Goal: Task Accomplishment & Management: Manage account settings

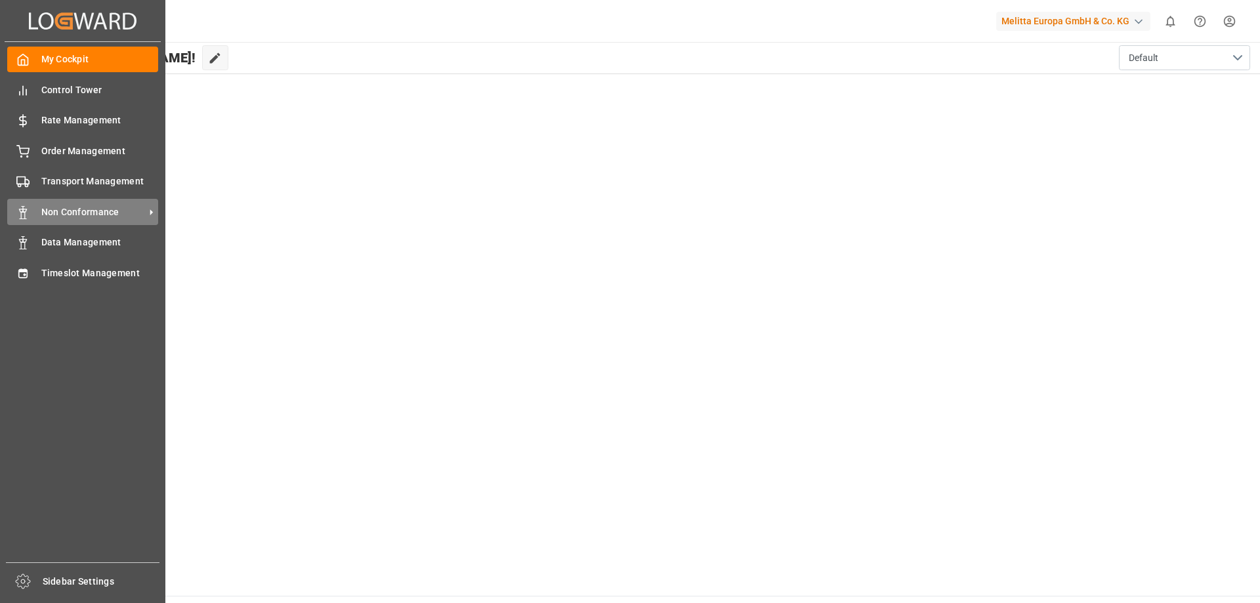
click at [80, 213] on span "Non Conformance" at bounding box center [93, 212] width 104 height 14
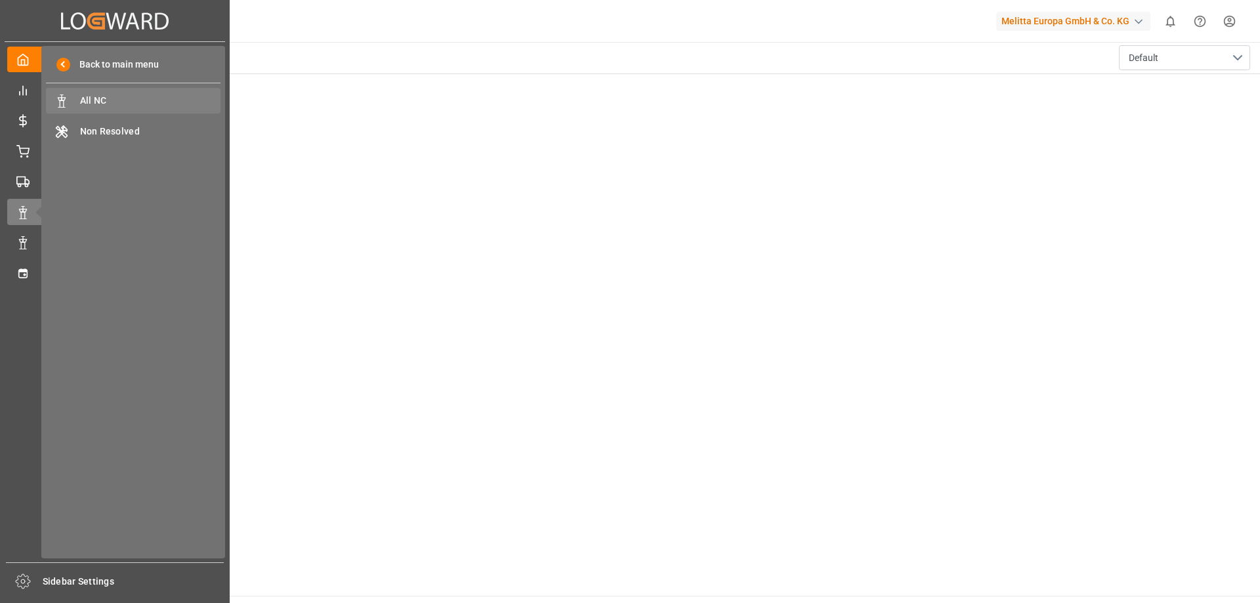
click at [123, 102] on span "All NC" at bounding box center [150, 101] width 141 height 14
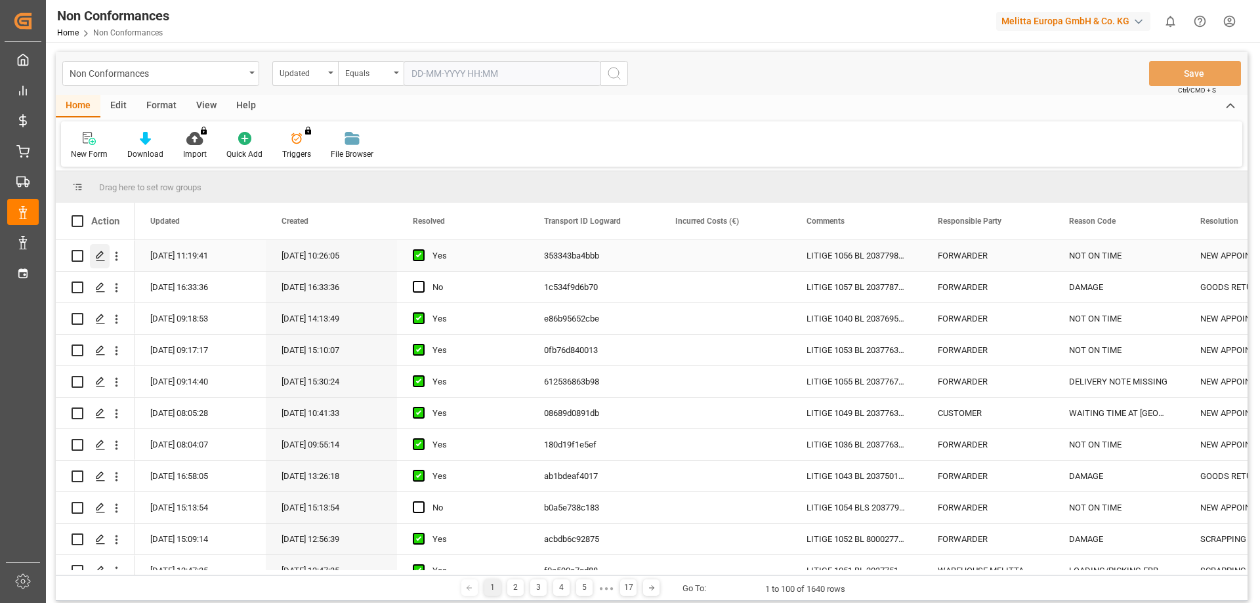
click at [100, 252] on icon "Press SPACE to select this row." at bounding box center [100, 256] width 11 height 11
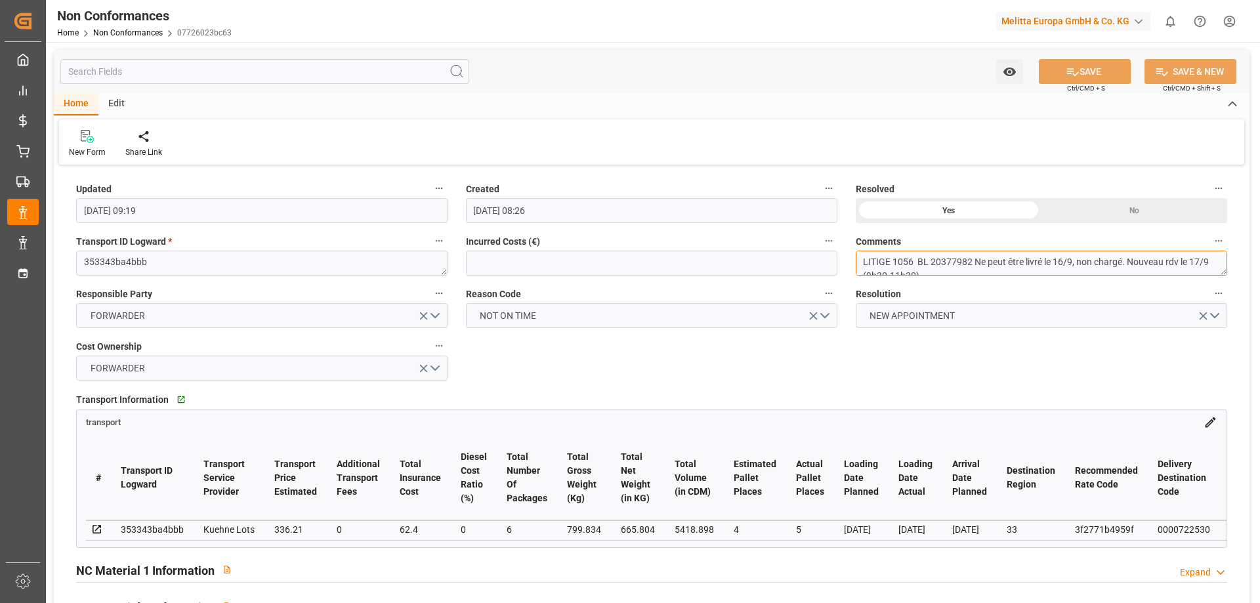
click at [964, 256] on textarea "LITIGE 1056 BL 20377982 Ne peut être livré le 16/9, non chargé. Nouveau rdv le …" at bounding box center [1041, 263] width 371 height 25
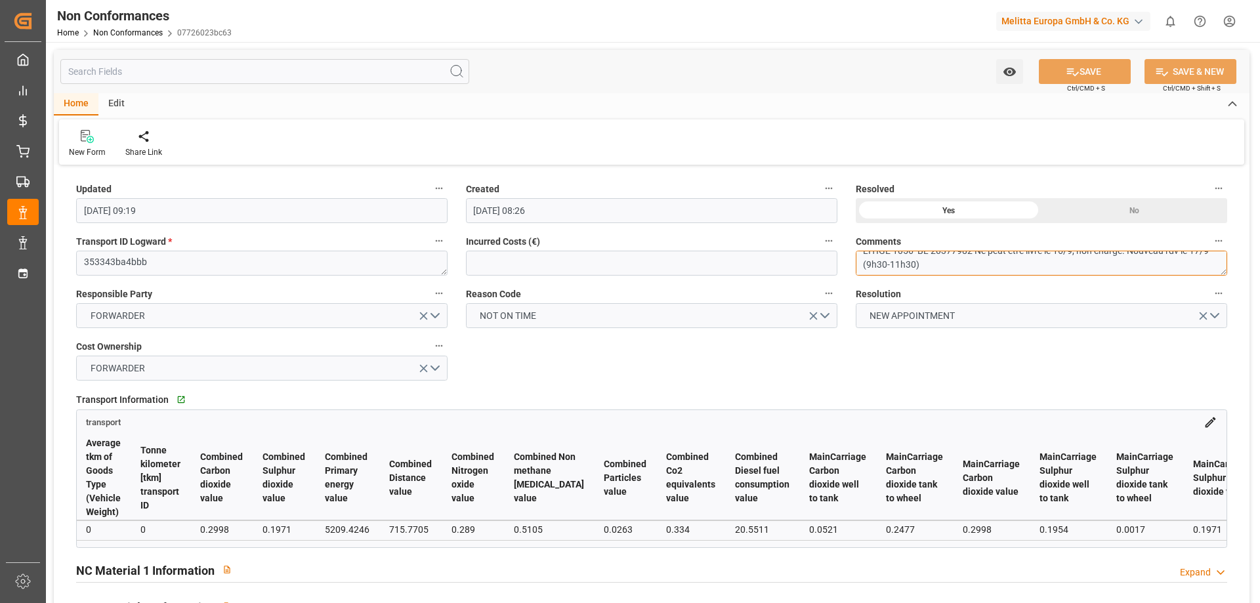
scroll to position [0, 3080]
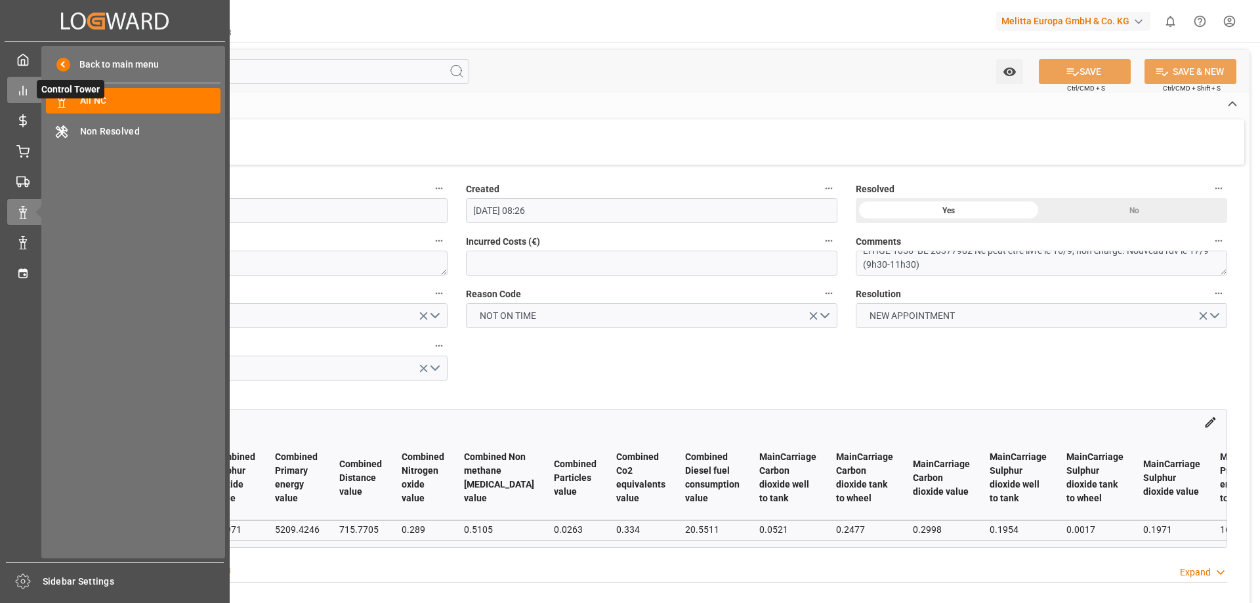
click at [26, 84] on icon at bounding box center [22, 90] width 13 height 13
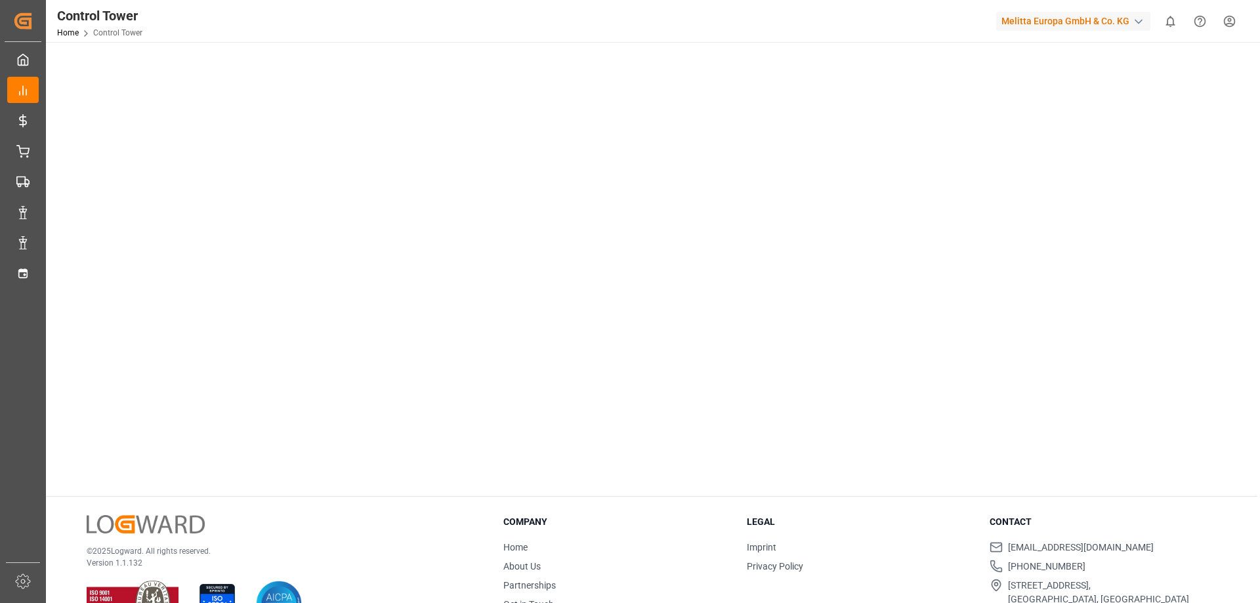
scroll to position [190, 0]
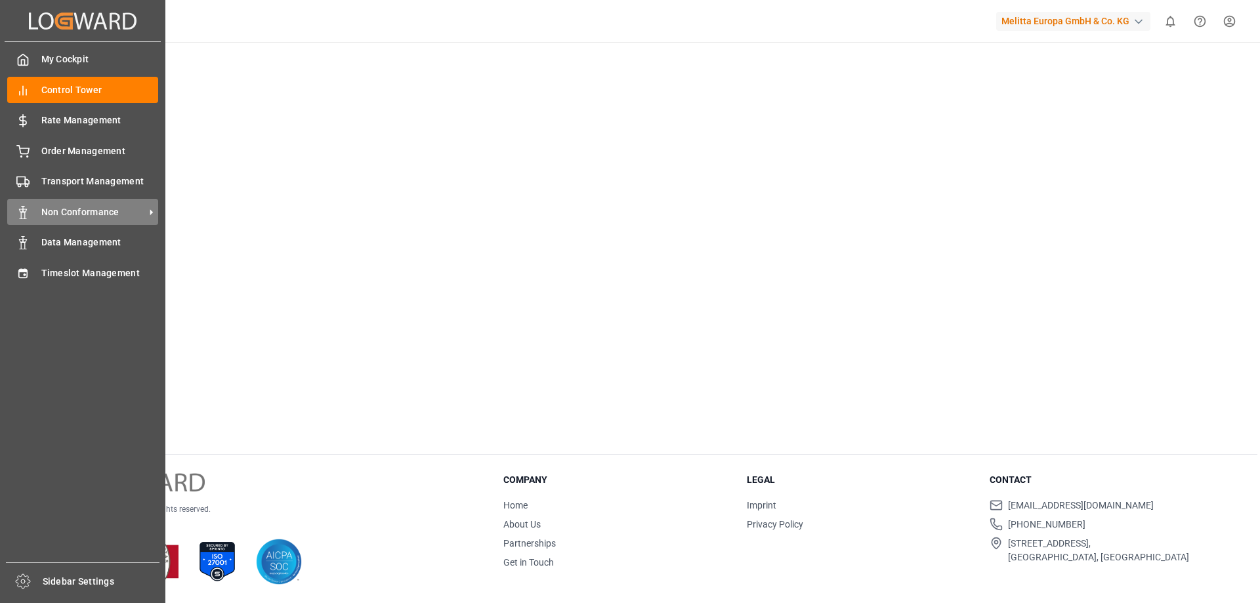
click at [79, 215] on span "Non Conformance" at bounding box center [93, 212] width 104 height 14
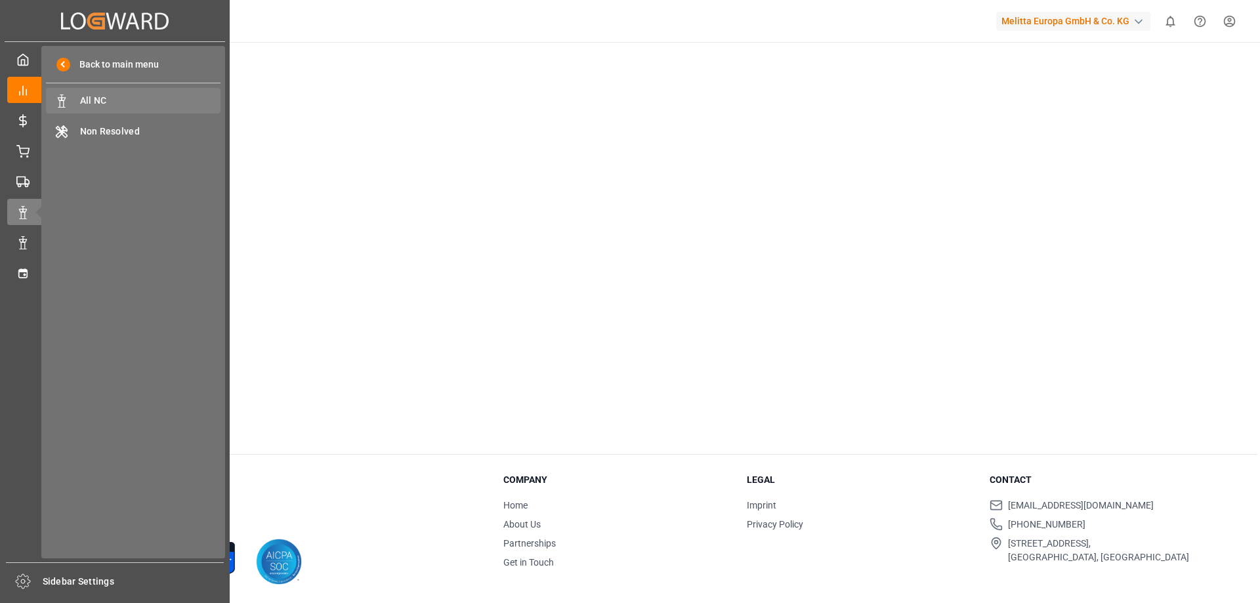
click at [125, 95] on span "All NC" at bounding box center [150, 101] width 141 height 14
